Goal: Task Accomplishment & Management: Manage account settings

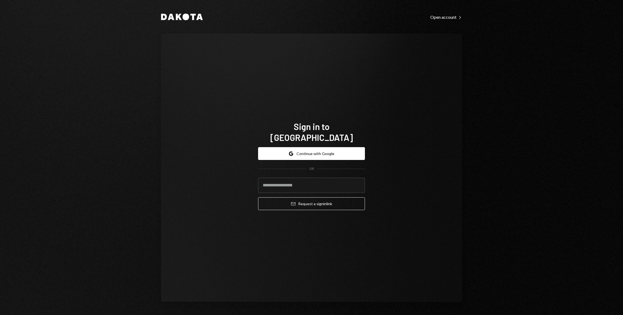
type input "**********"
click at [290, 153] on button "Google Continue with Google" at bounding box center [311, 153] width 107 height 13
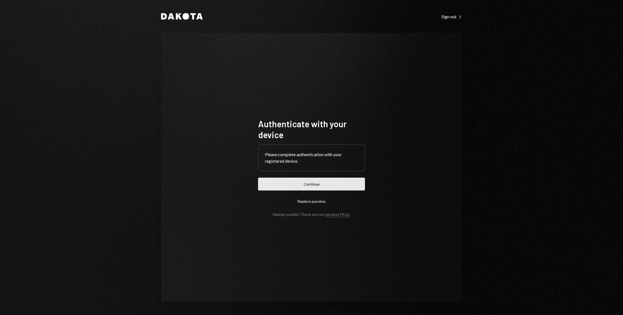
click at [302, 182] on button "Continue" at bounding box center [311, 184] width 107 height 13
